Goal: Check status: Check status

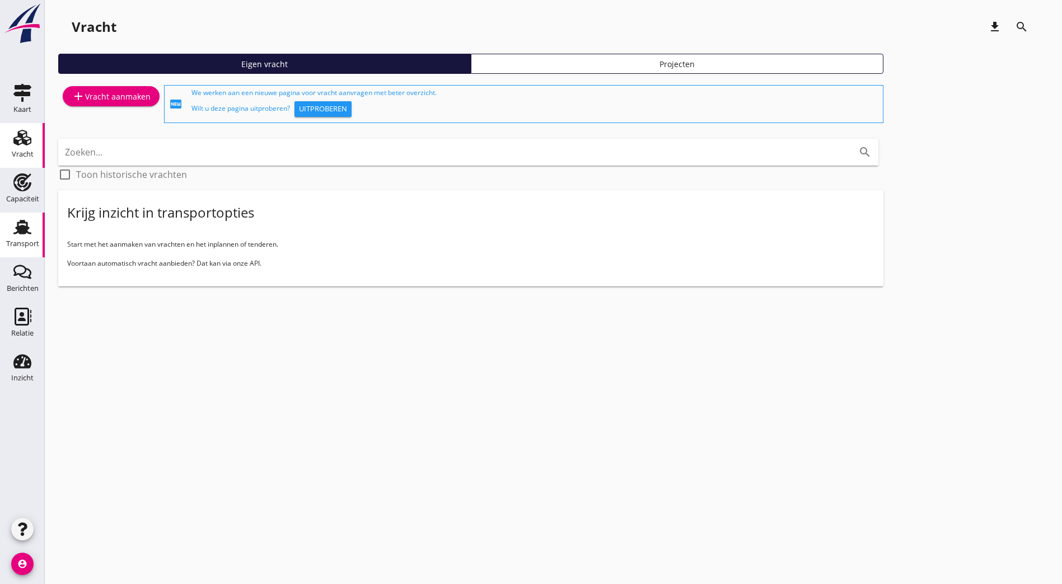
click at [31, 238] on div "Transport" at bounding box center [22, 244] width 33 height 16
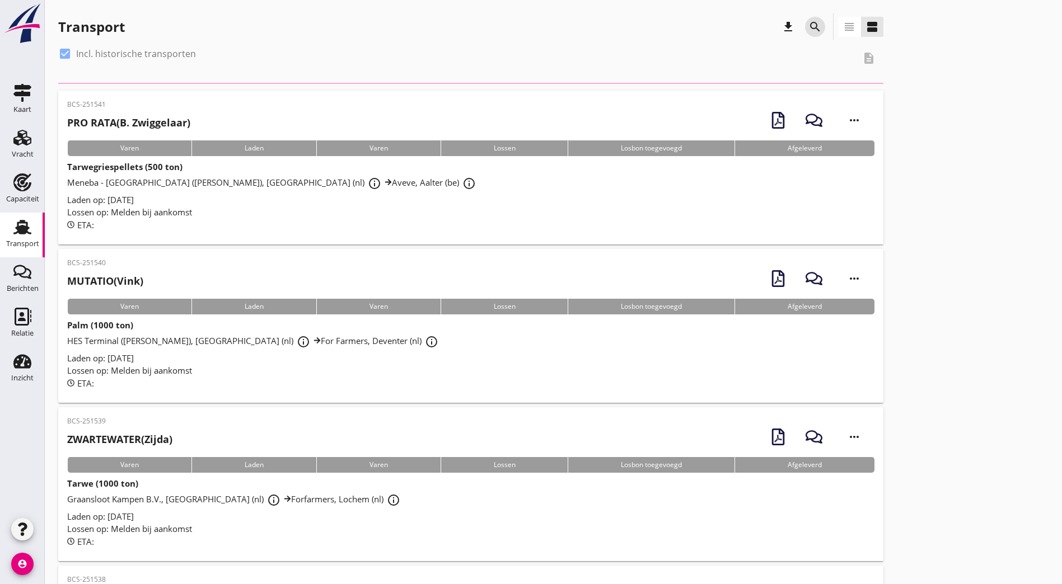
drag, startPoint x: 485, startPoint y: 29, endPoint x: 508, endPoint y: 170, distance: 142.9
click at [808, 29] on icon "search" at bounding box center [814, 26] width 13 height 13
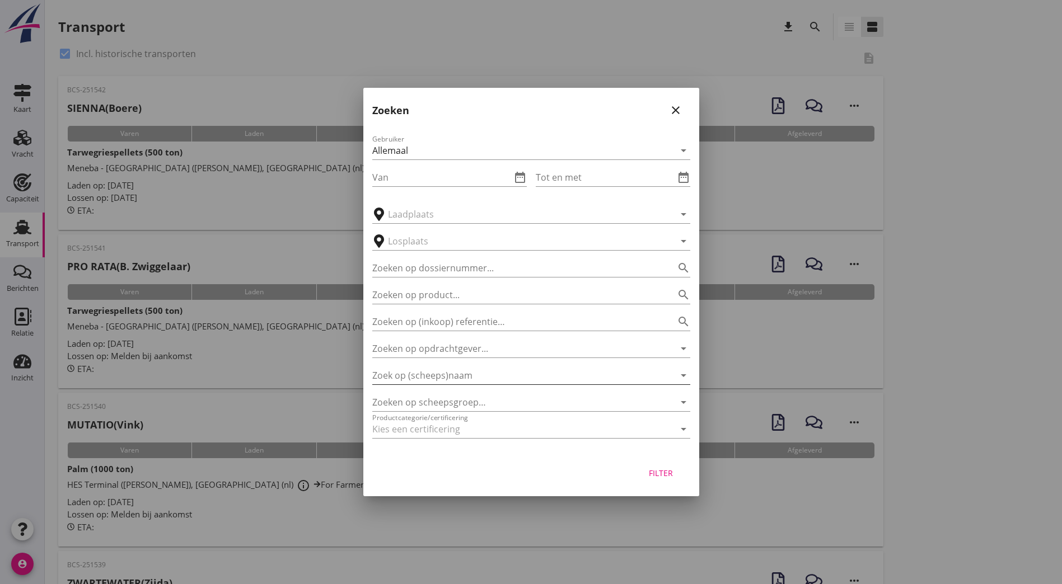
click at [506, 378] on input "Zoek op (scheeps)naam" at bounding box center [515, 376] width 287 height 18
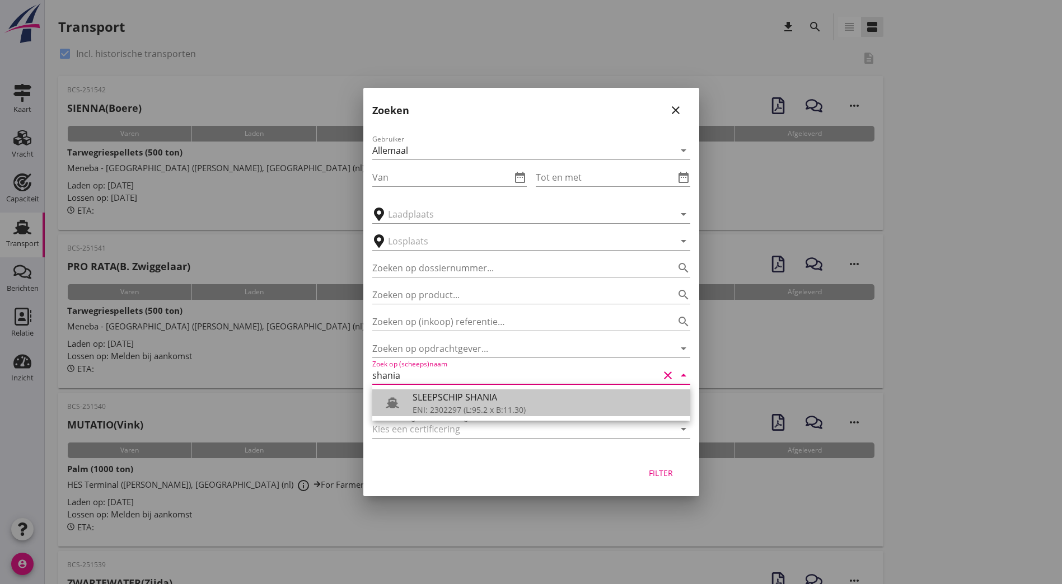
drag, startPoint x: 498, startPoint y: 397, endPoint x: 496, endPoint y: 387, distance: 10.2
click at [496, 395] on div "SLEEPSCHIP SHANIA" at bounding box center [547, 397] width 269 height 13
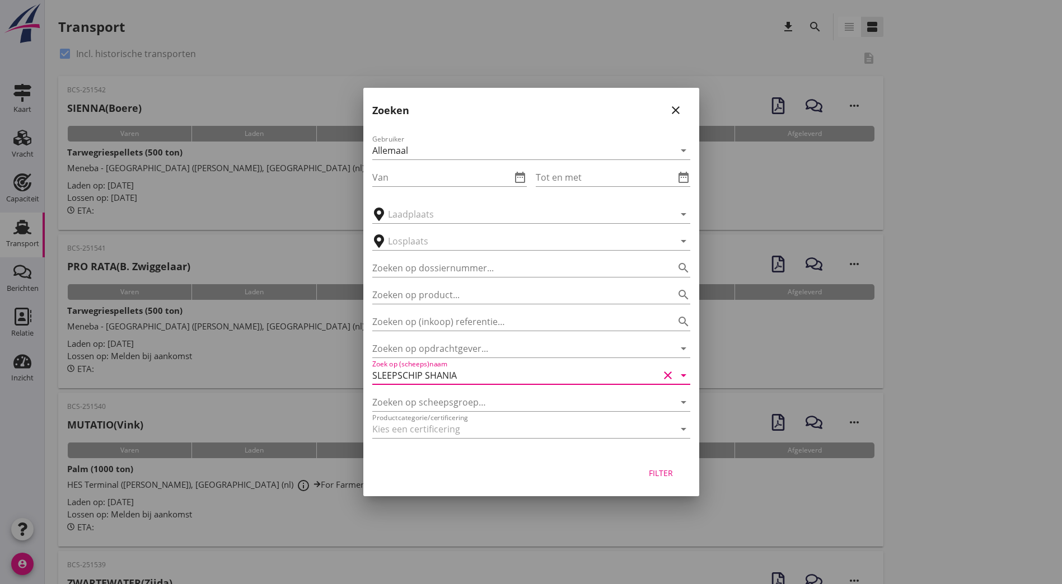
click at [662, 480] on button "Filter" at bounding box center [660, 473] width 49 height 20
type input "SLEEPSCHIP SHANIA"
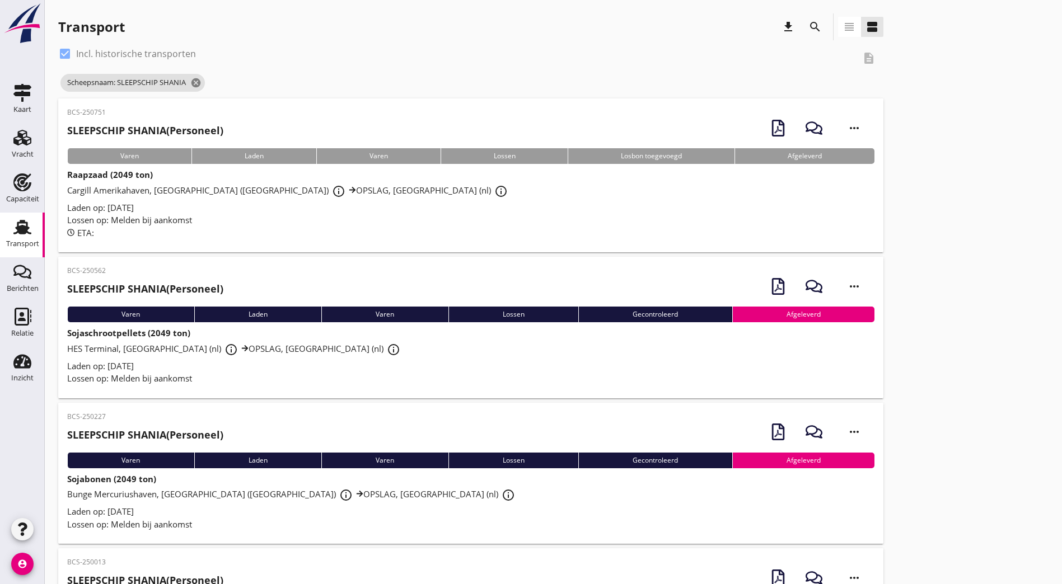
click at [247, 130] on div "BCS-250751 SLEEPSCHIP SHANIA (Personeel) more_horiz" at bounding box center [470, 127] width 807 height 41
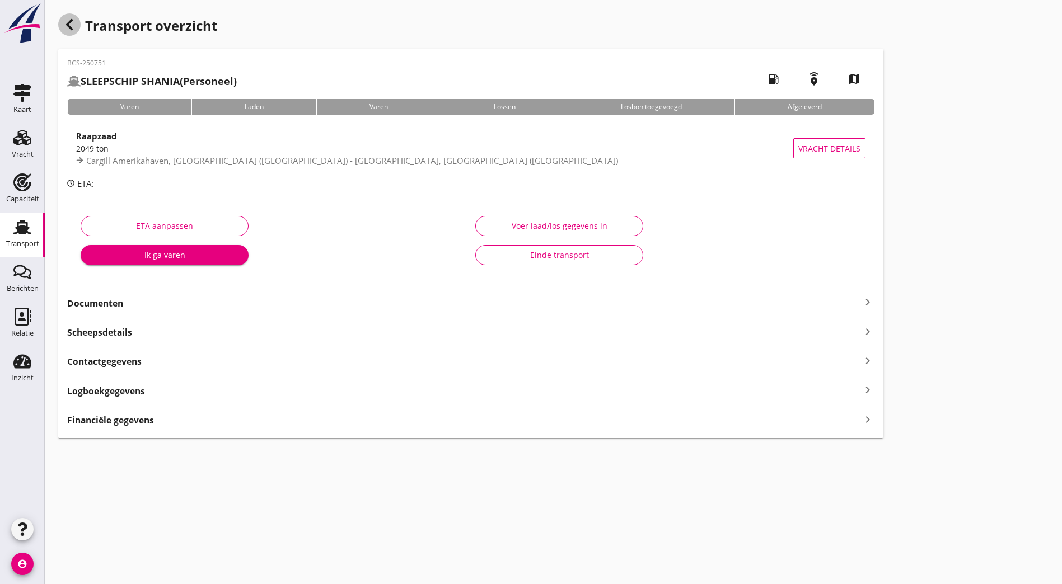
click at [64, 17] on div "button" at bounding box center [69, 24] width 22 height 22
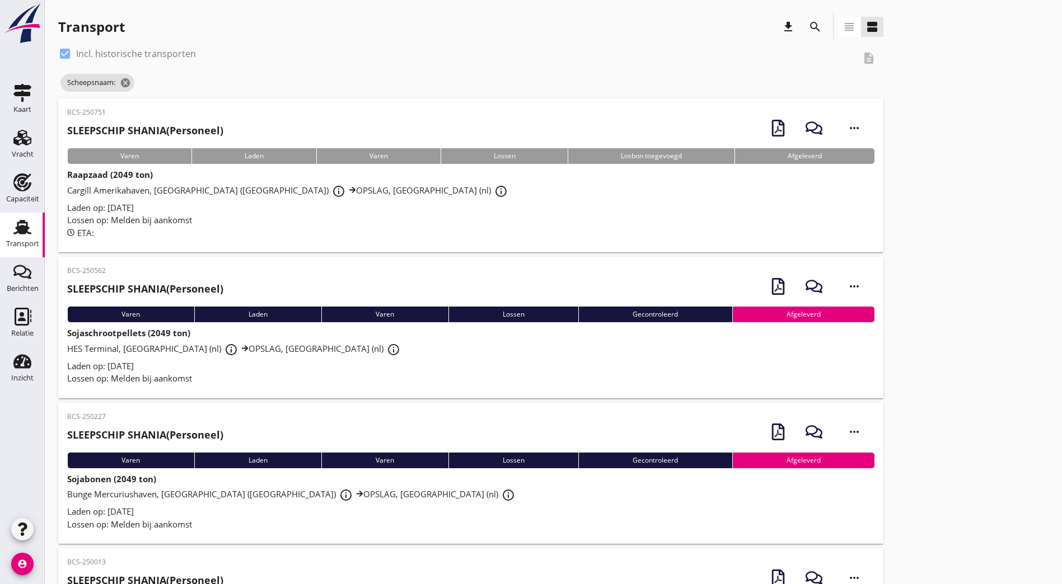
drag, startPoint x: 845, startPoint y: 209, endPoint x: 847, endPoint y: 200, distance: 9.2
